Goal: Information Seeking & Learning: Learn about a topic

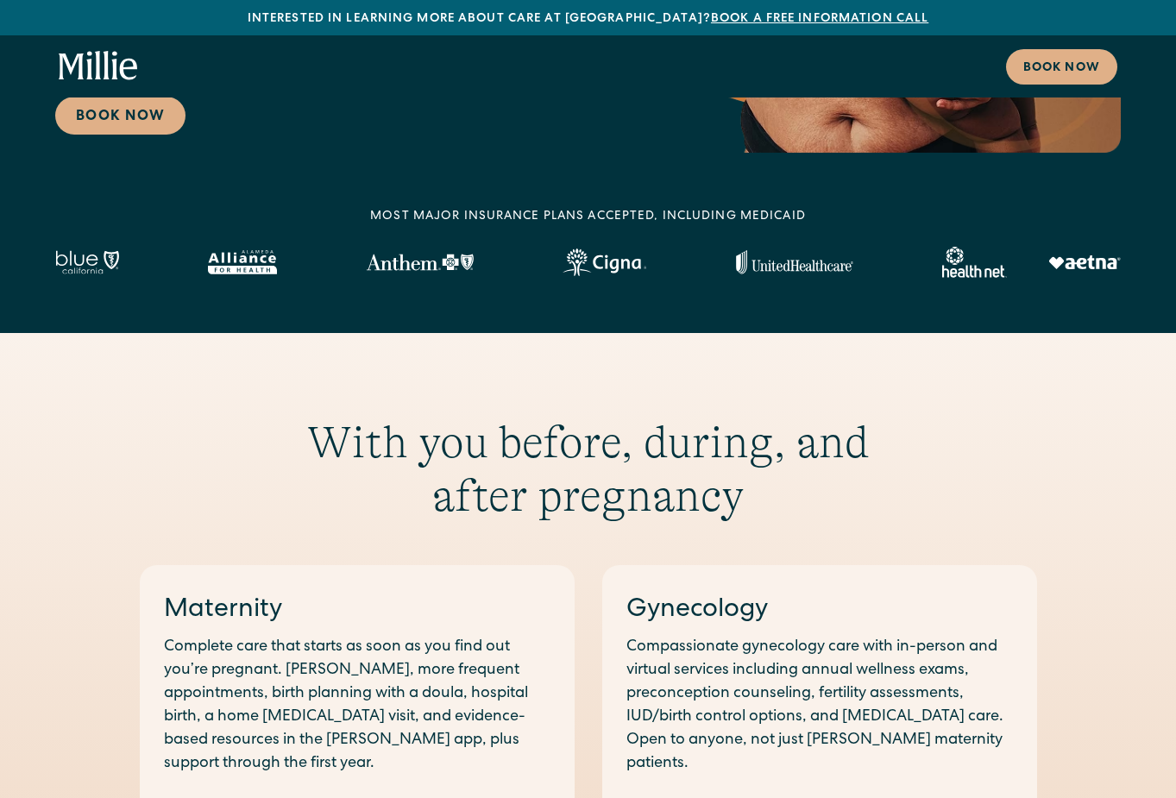
scroll to position [776, 0]
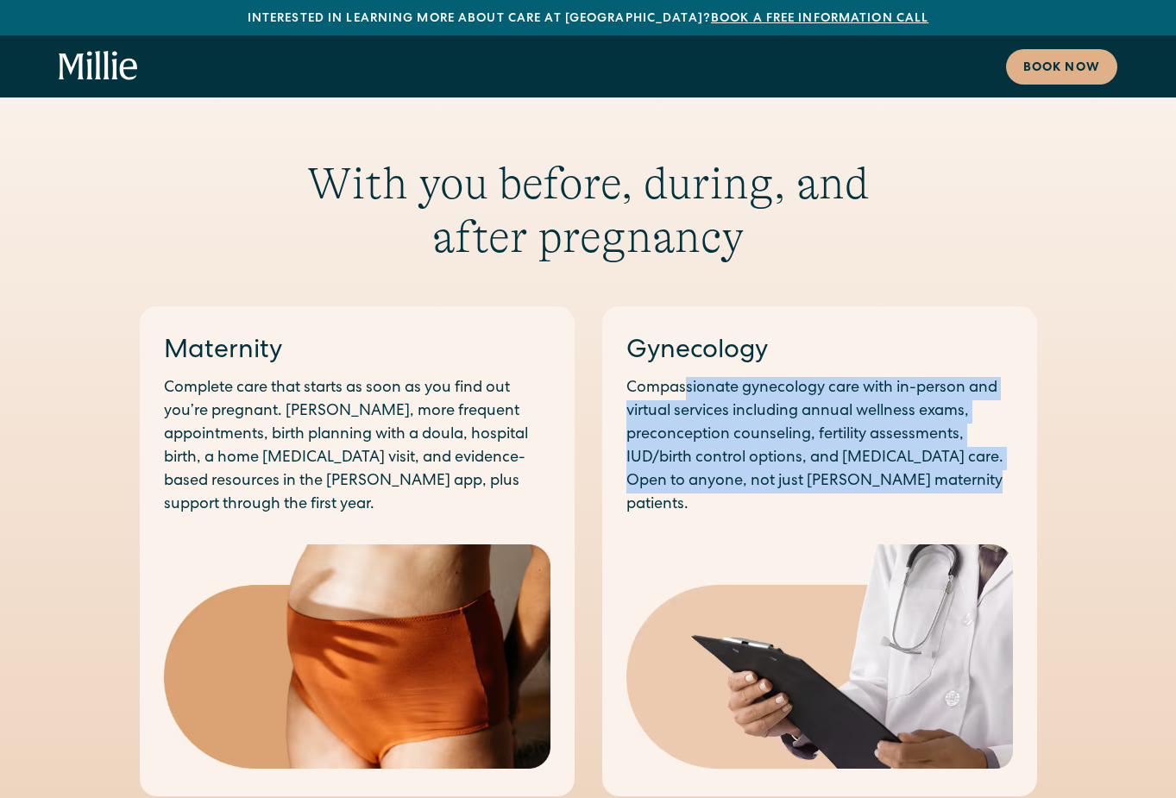
drag, startPoint x: 686, startPoint y: 387, endPoint x: 969, endPoint y: 496, distance: 303.8
click at [969, 496] on div "Gynecology Compassionate gynecology care with in-person and virtual services in…" at bounding box center [819, 551] width 435 height 490
click at [969, 497] on div "Gynecology Compassionate gynecology care with in-person and virtual services in…" at bounding box center [819, 551] width 435 height 490
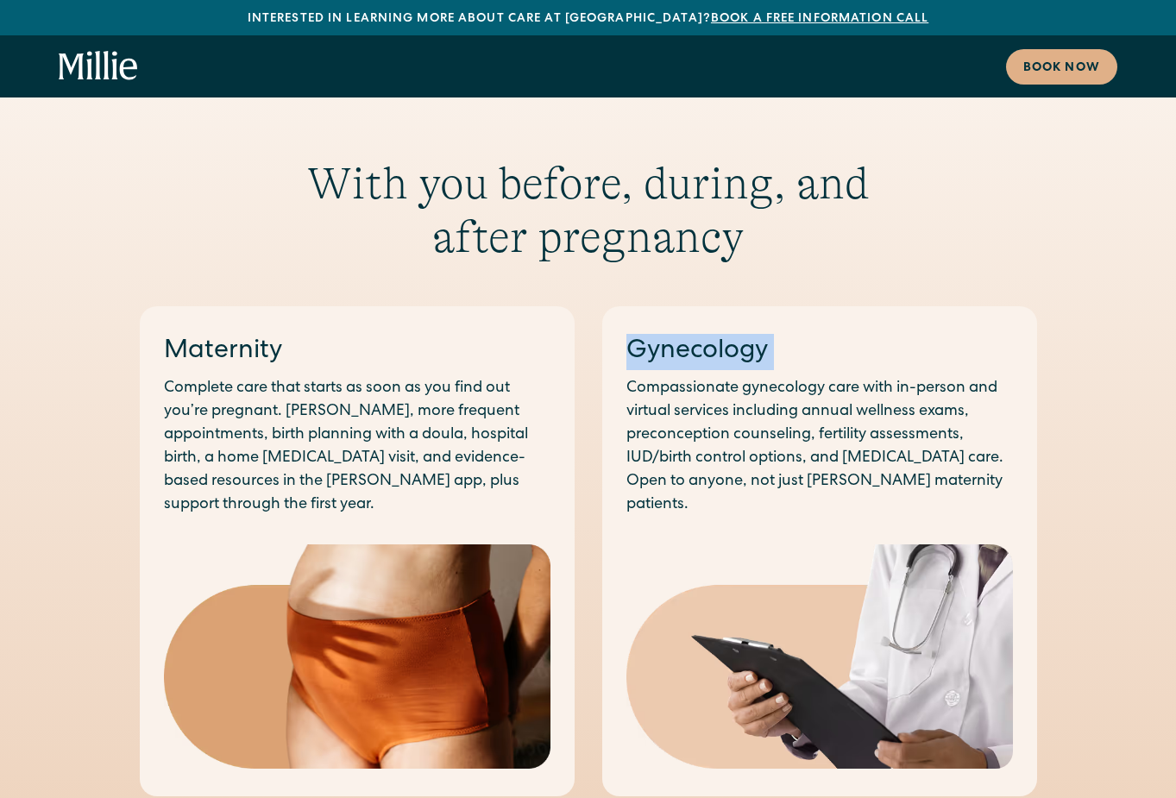
drag, startPoint x: 969, startPoint y: 497, endPoint x: 593, endPoint y: 379, distance: 393.9
click at [593, 379] on div "Maternity Complete care that starts as soon as you find out you’re pregnant. [P…" at bounding box center [588, 810] width 897 height 1008
click at [717, 423] on p "Compassionate gynecology care with in-person and virtual services including ann…" at bounding box center [819, 447] width 386 height 140
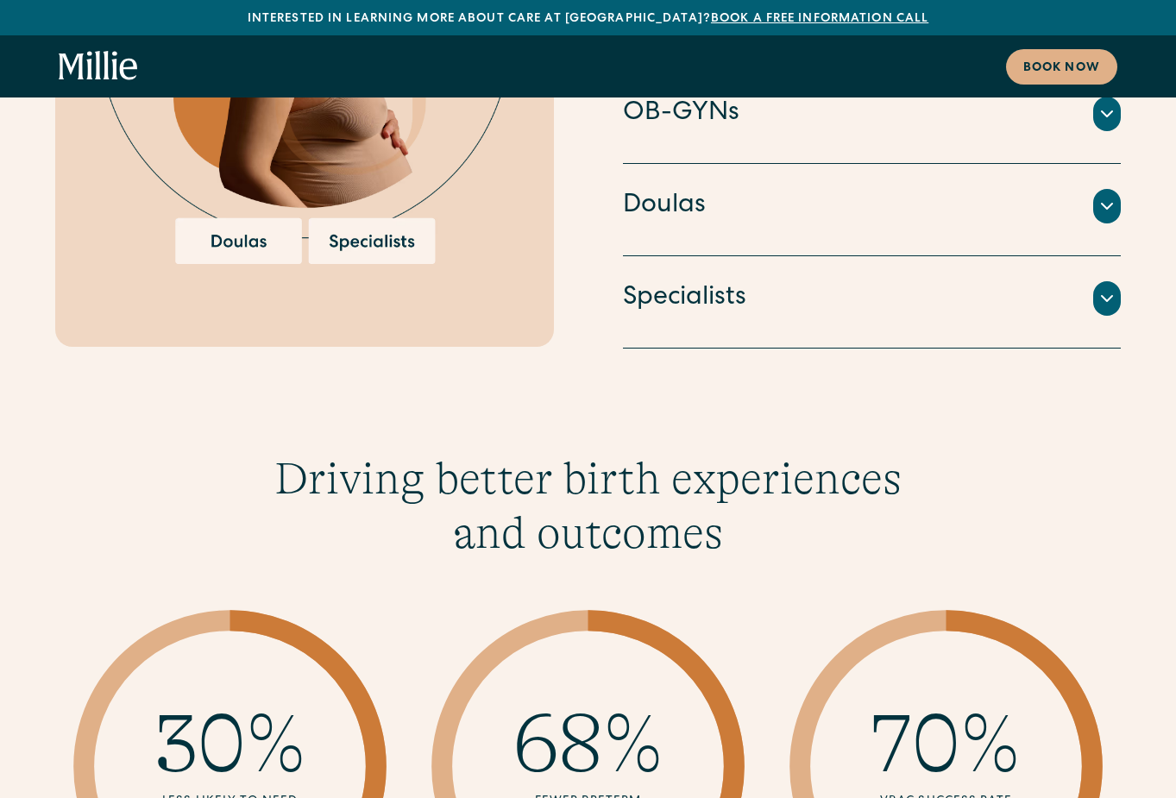
scroll to position [3881, 0]
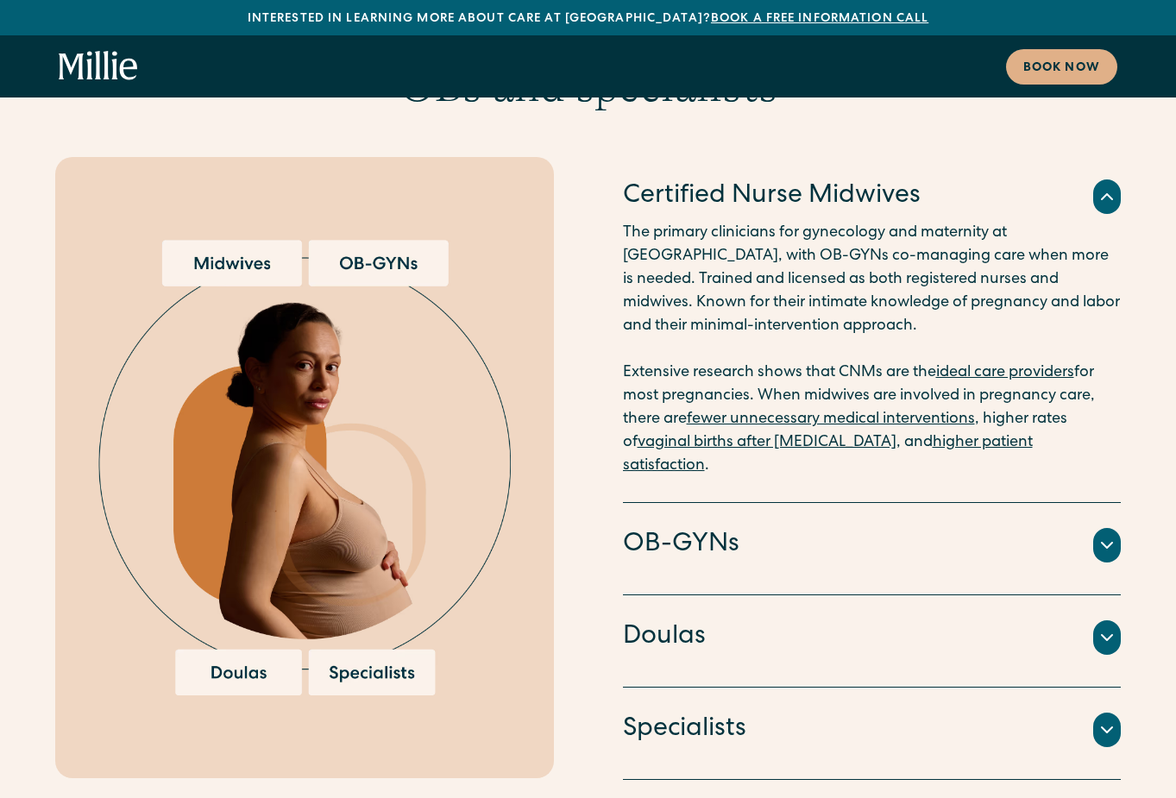
click at [1113, 535] on icon at bounding box center [1106, 545] width 21 height 21
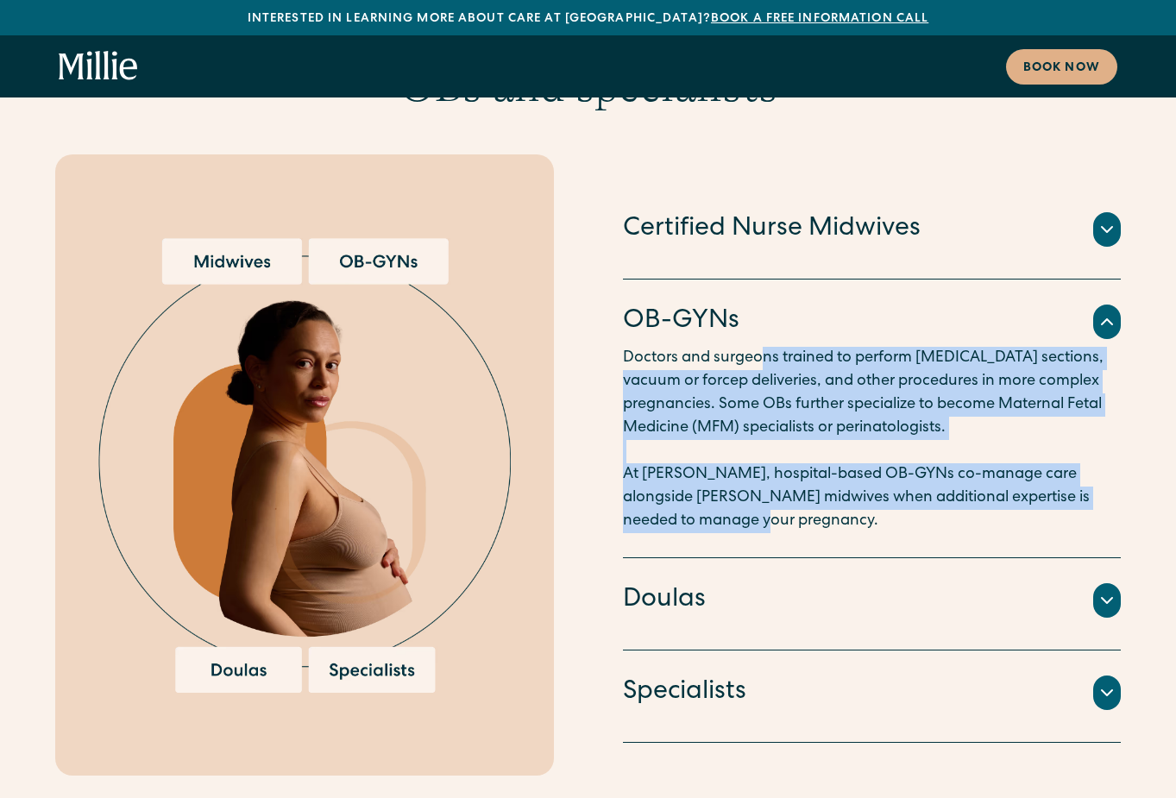
drag, startPoint x: 762, startPoint y: 306, endPoint x: 834, endPoint y: 459, distance: 169.0
click at [834, 459] on p "Doctors and surgeons trained to perform [MEDICAL_DATA] sections, vacuum or forc…" at bounding box center [872, 440] width 498 height 186
drag, startPoint x: 834, startPoint y: 459, endPoint x: 602, endPoint y: 298, distance: 282.5
click at [602, 298] on div "Certified Nurse Midwives The primary clinicians for gynecology and maternity at…" at bounding box center [587, 464] width 1065 height 621
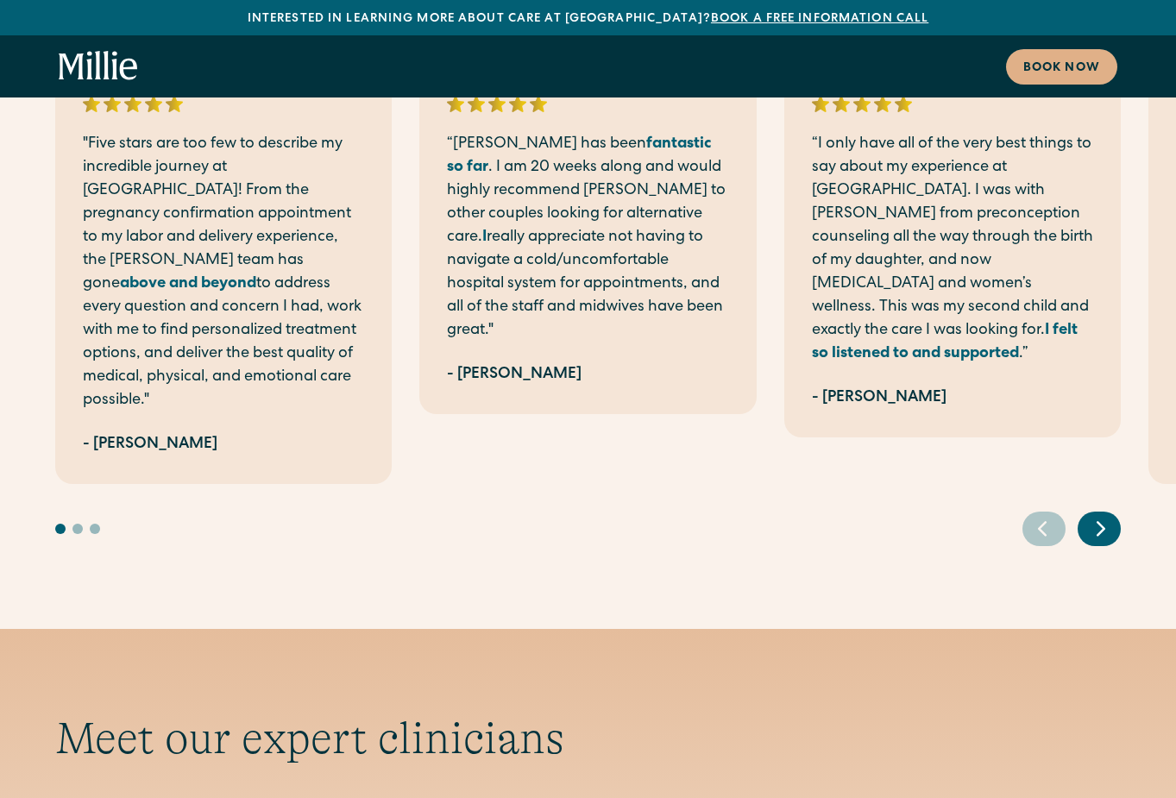
scroll to position [6037, 0]
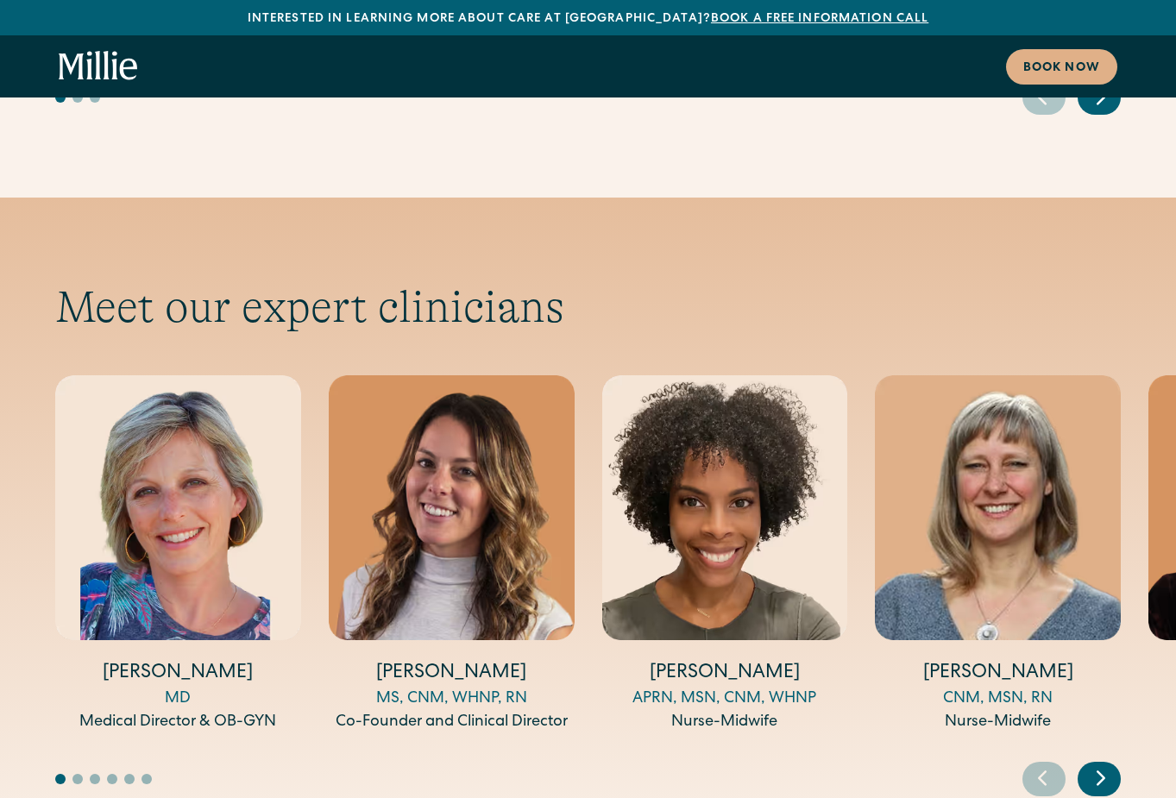
click at [1098, 764] on icon "Next slide" at bounding box center [1101, 777] width 26 height 27
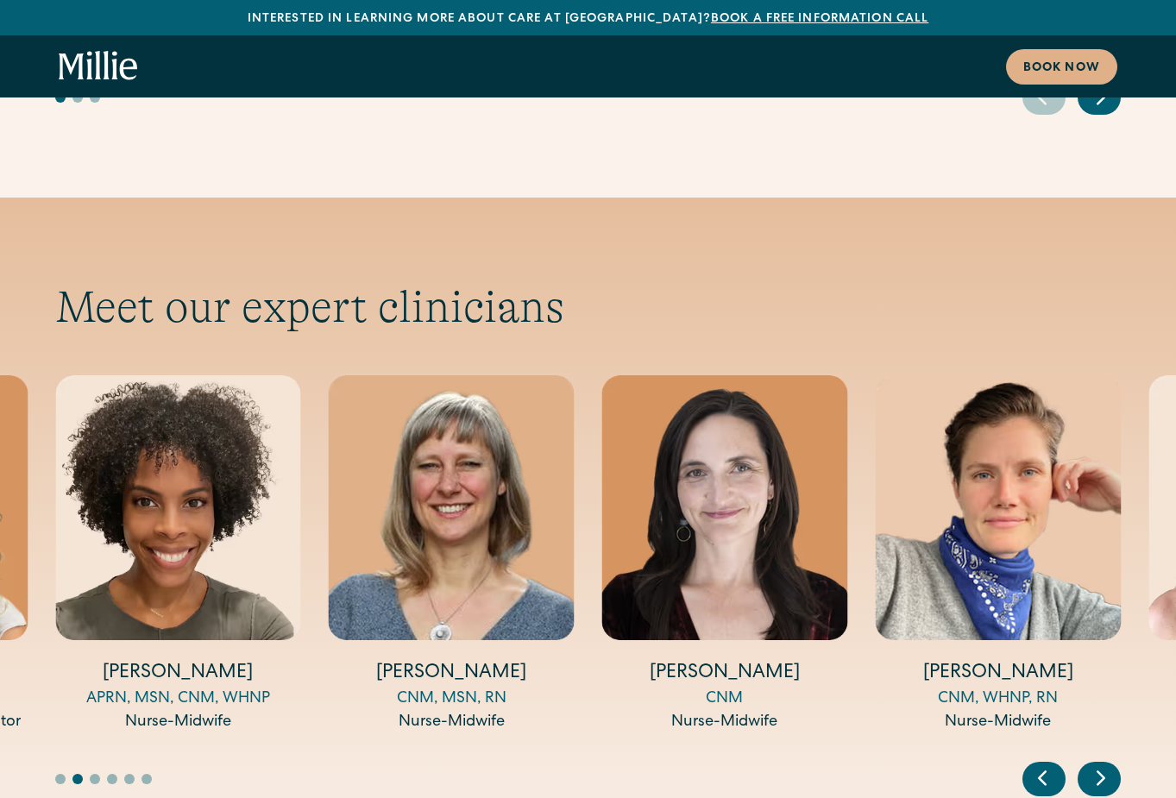
click at [1100, 764] on icon "Next slide" at bounding box center [1101, 777] width 26 height 27
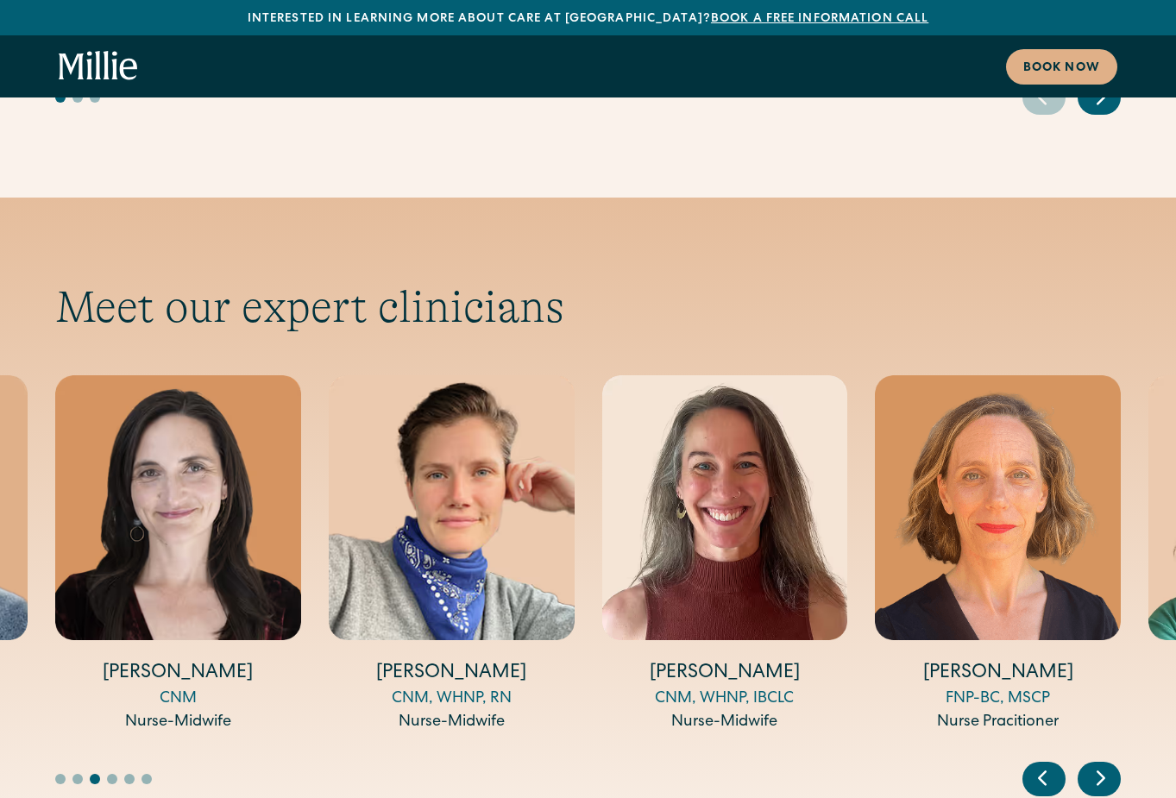
click at [1101, 772] on icon "Next slide" at bounding box center [1100, 778] width 7 height 13
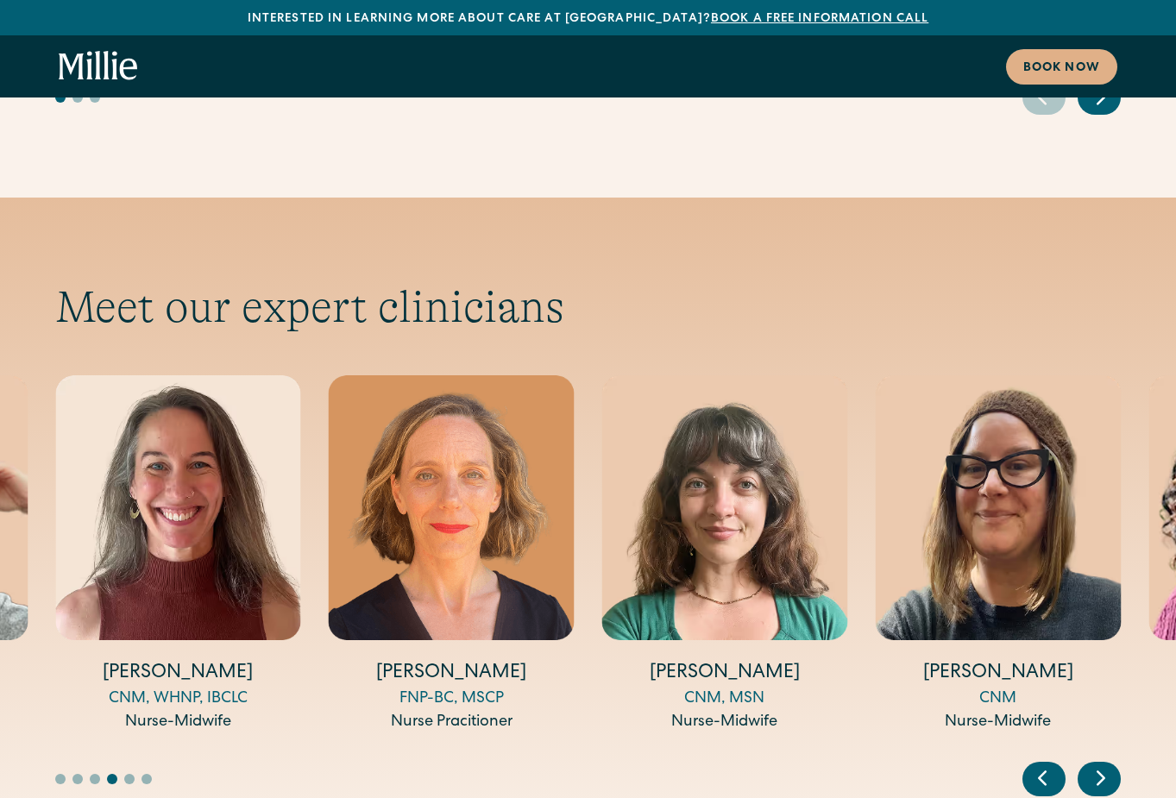
click at [1101, 772] on icon "Next slide" at bounding box center [1100, 778] width 7 height 13
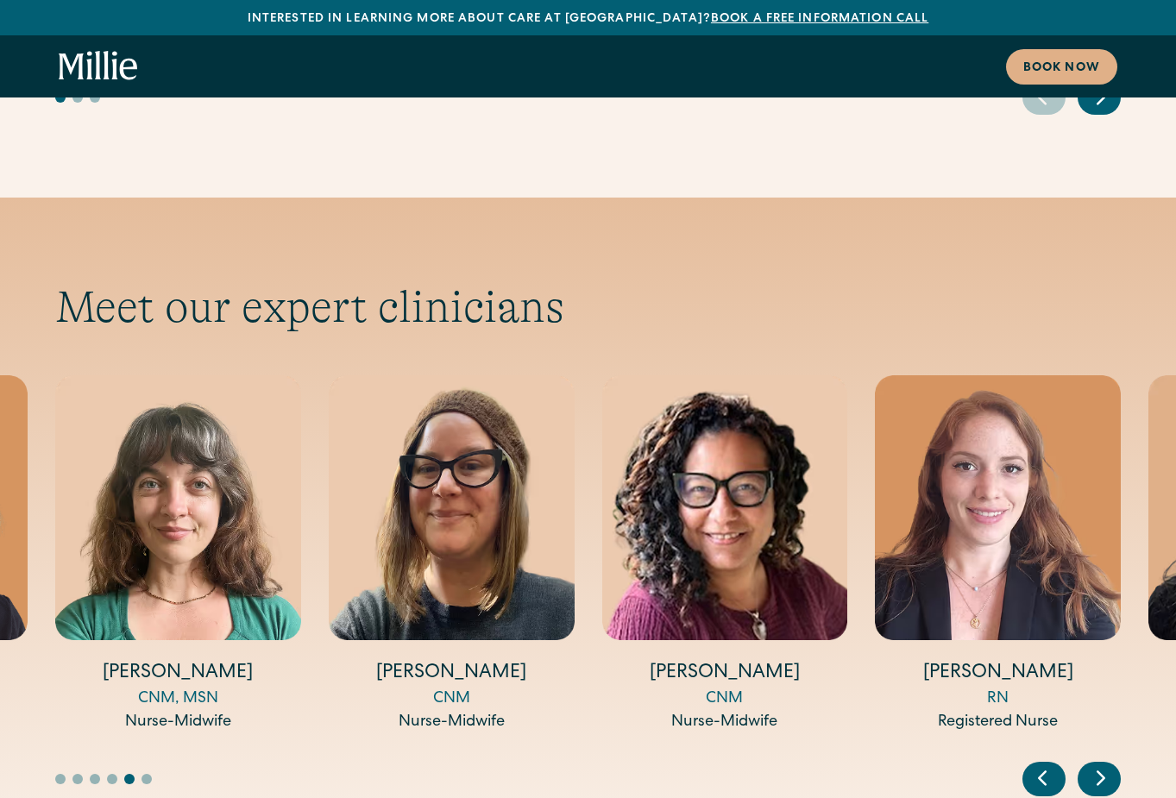
click at [1101, 772] on icon "Next slide" at bounding box center [1100, 778] width 7 height 13
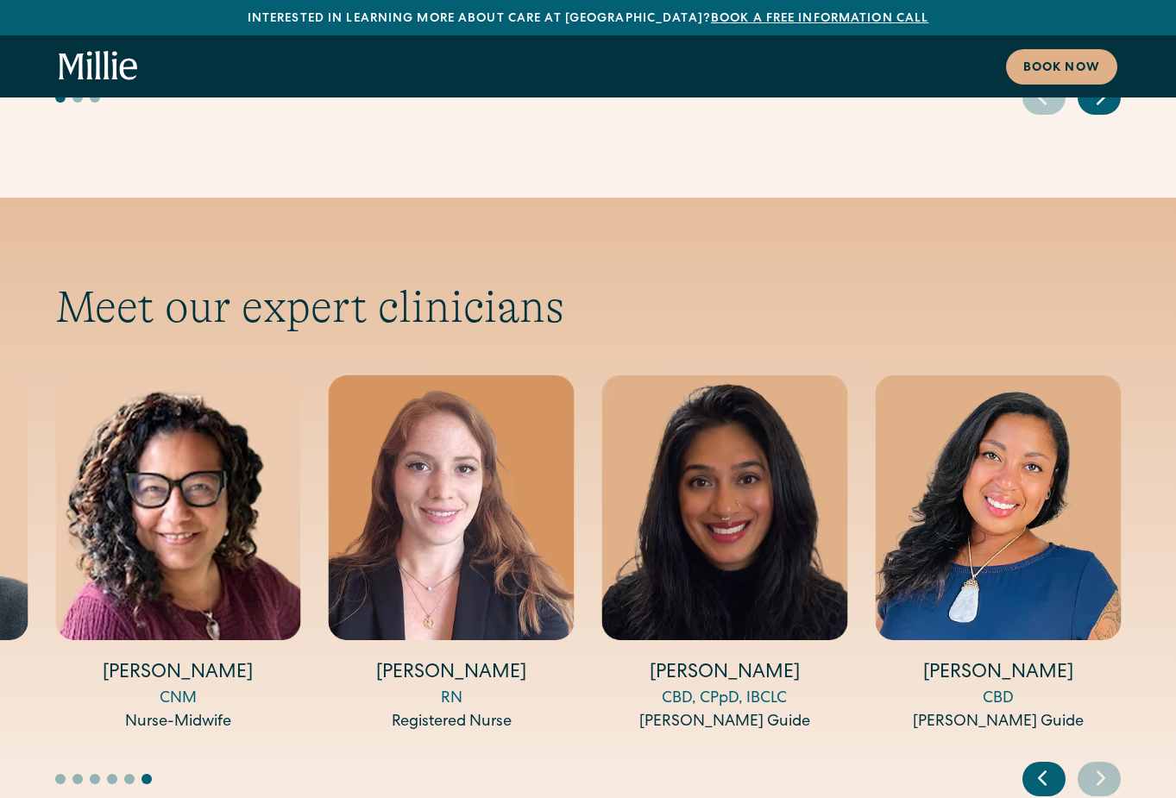
click at [1101, 772] on icon "Next slide" at bounding box center [1100, 778] width 7 height 13
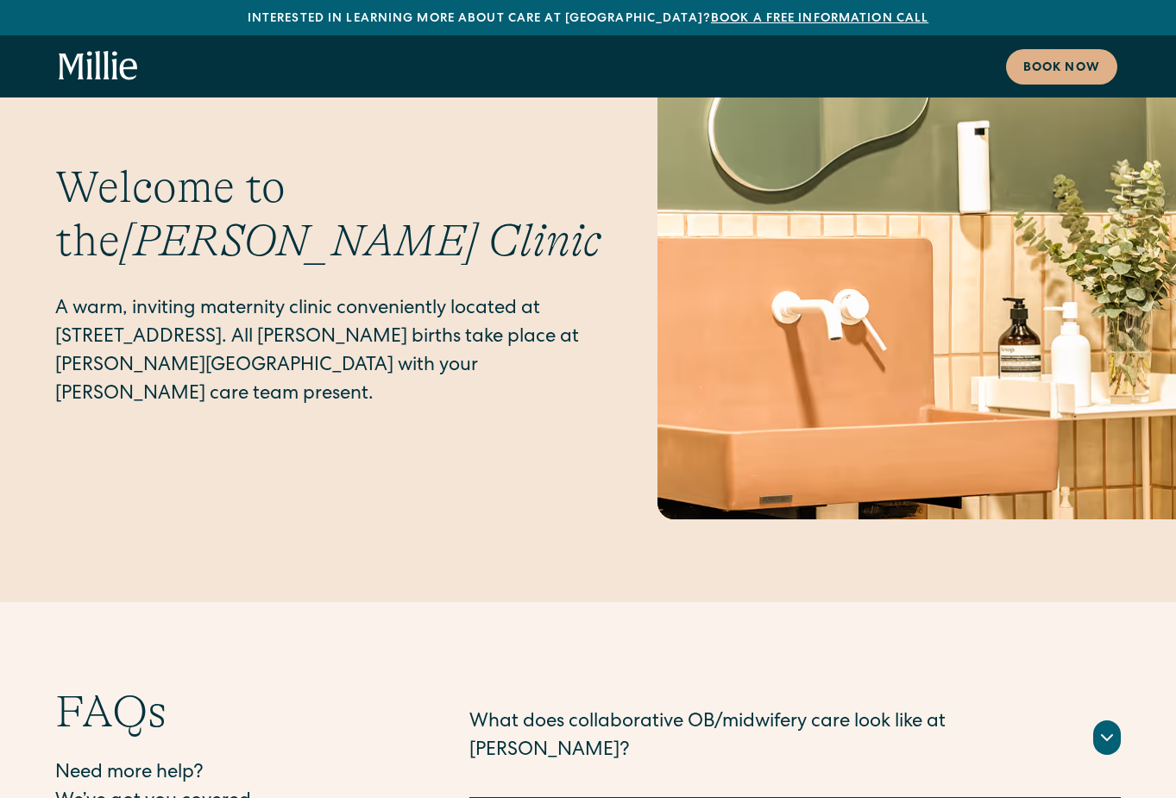
scroll to position [8969, 0]
